Goal: Find contact information: Find contact information

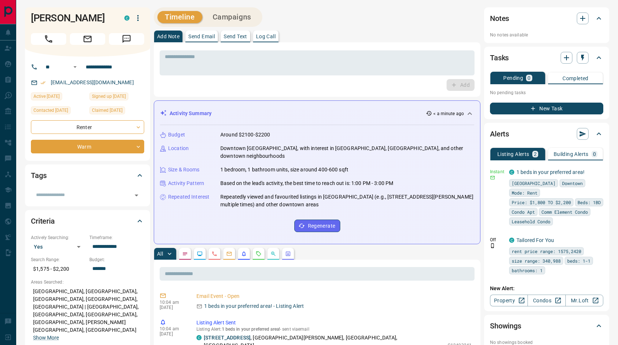
click at [256, 251] on icon "Requests" at bounding box center [259, 254] width 6 height 6
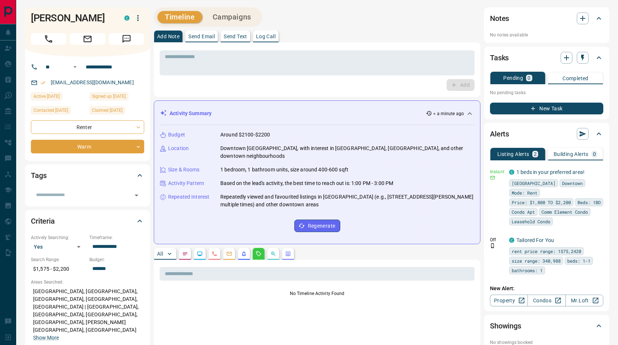
click at [165, 249] on button "All" at bounding box center [165, 254] width 22 height 12
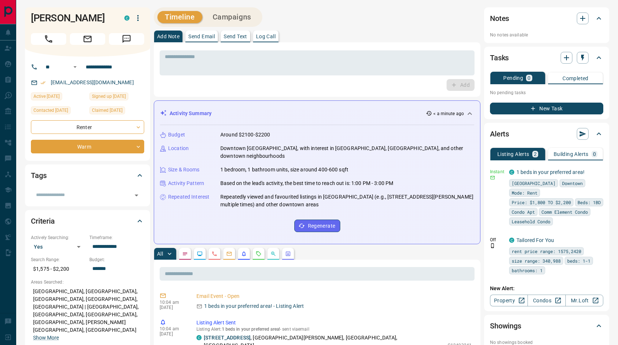
click at [198, 36] on p "Send Email" at bounding box center [201, 36] width 26 height 5
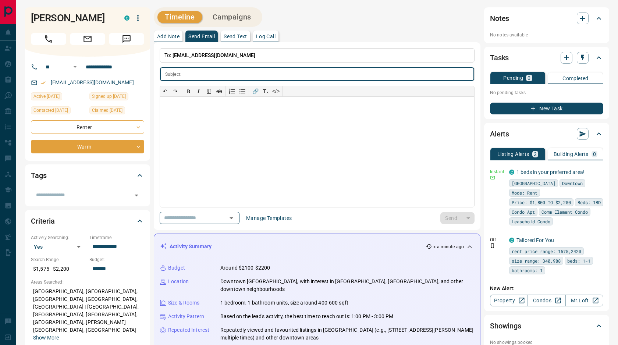
click at [169, 38] on p "Add Note" at bounding box center [168, 36] width 22 height 5
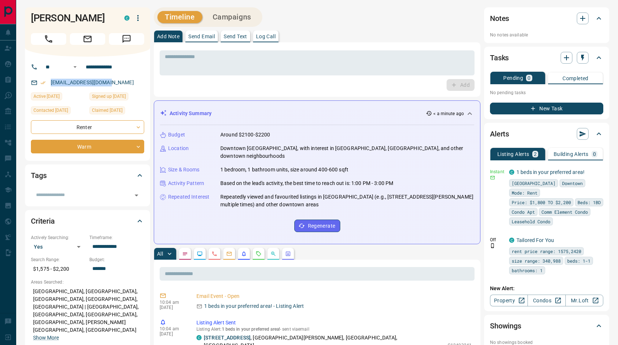
drag, startPoint x: 119, startPoint y: 79, endPoint x: 50, endPoint y: 79, distance: 69.5
click at [50, 79] on div "[EMAIL_ADDRESS][DOMAIN_NAME]" at bounding box center [87, 82] width 113 height 12
copy link "[EMAIL_ADDRESS][DOMAIN_NAME]"
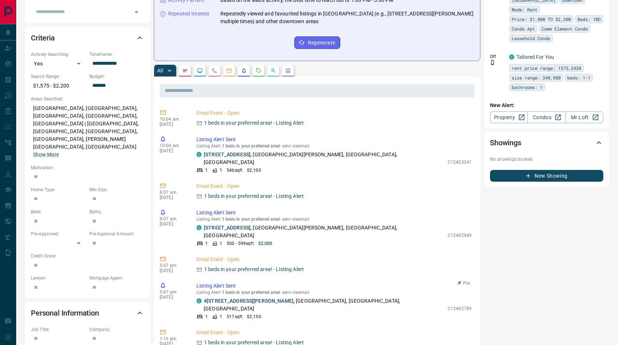
scroll to position [99, 0]
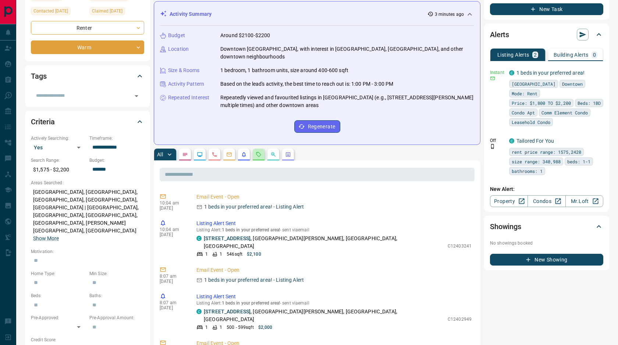
click at [260, 151] on icon "Requests" at bounding box center [259, 154] width 6 height 6
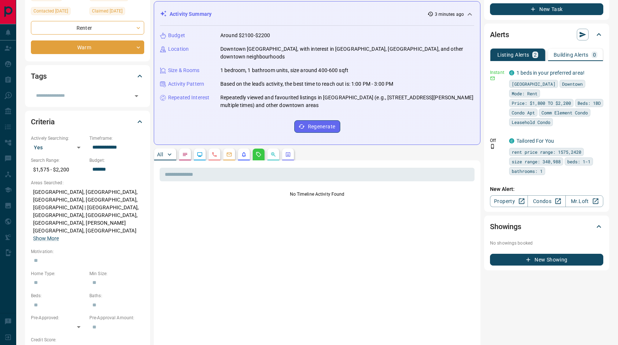
click at [164, 149] on button "All" at bounding box center [165, 155] width 22 height 12
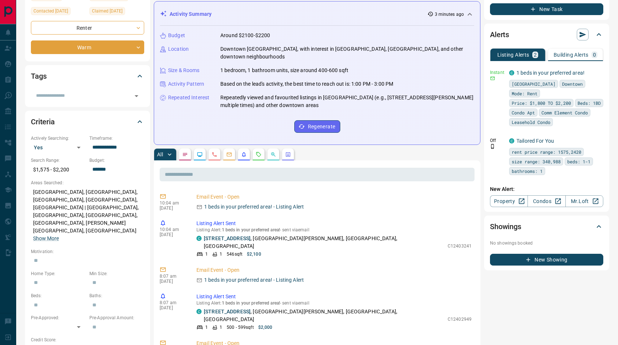
scroll to position [0, 0]
